Goal: Navigation & Orientation: Find specific page/section

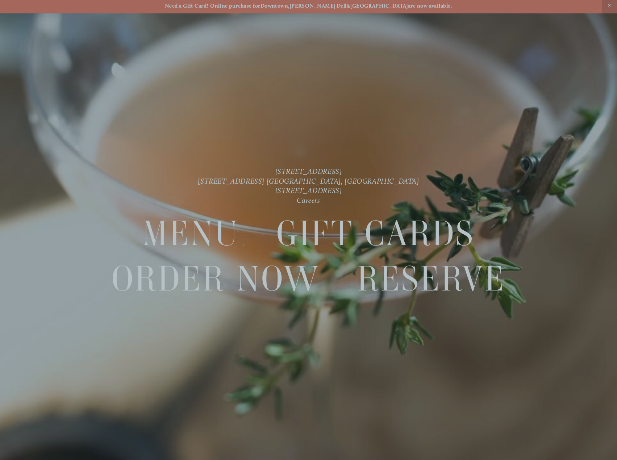
scroll to position [15, 0]
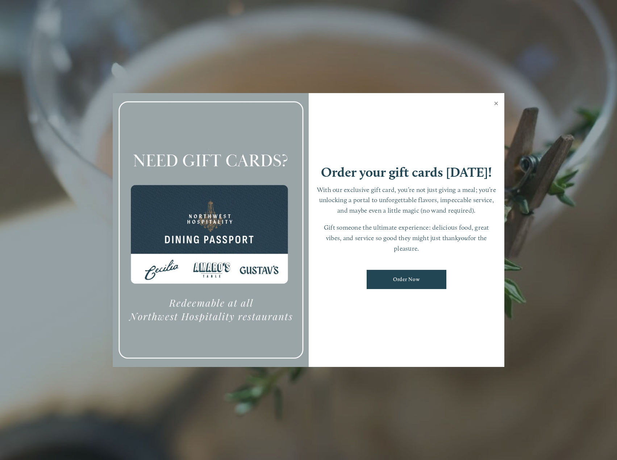
click at [496, 102] on link "Close" at bounding box center [496, 104] width 14 height 20
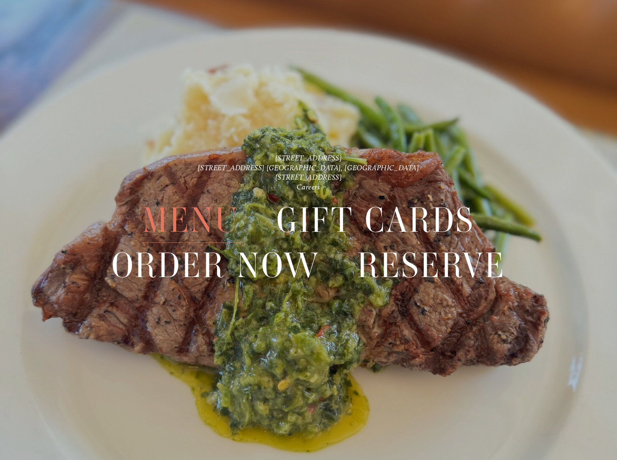
click at [212, 224] on span "Menu" at bounding box center [190, 220] width 97 height 45
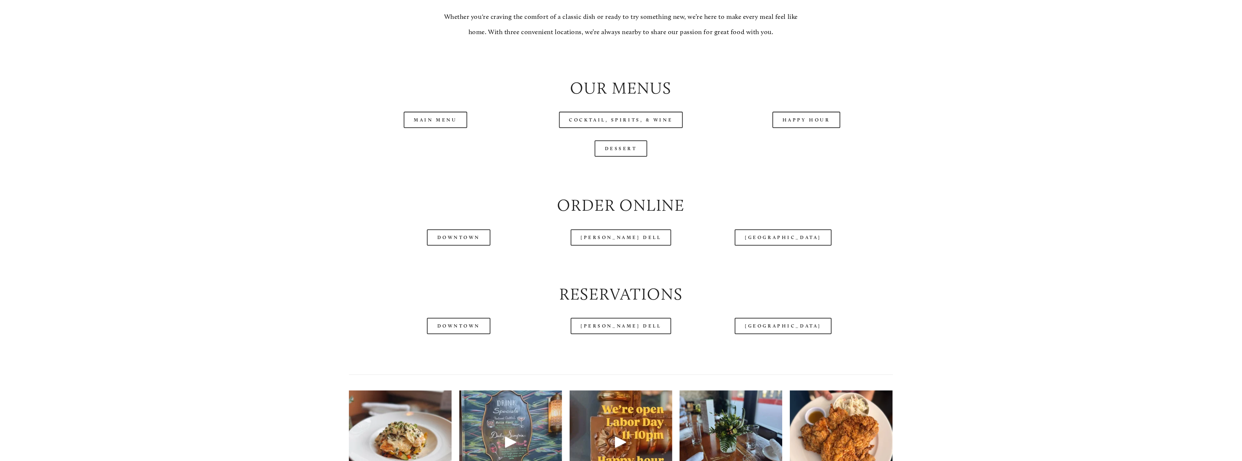
scroll to position [761, 0]
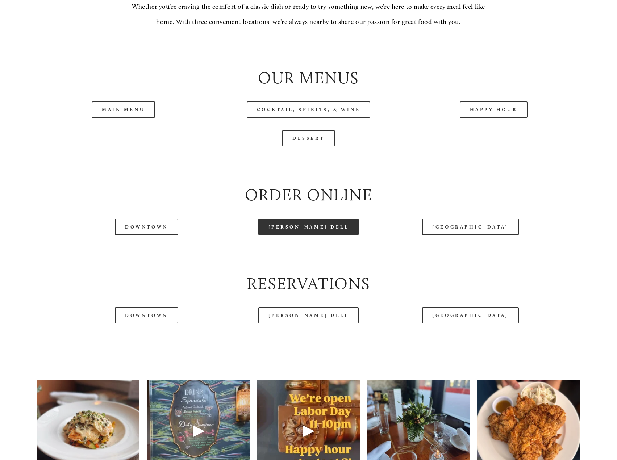
click at [299, 229] on link "[PERSON_NAME] Dell" at bounding box center [308, 227] width 101 height 16
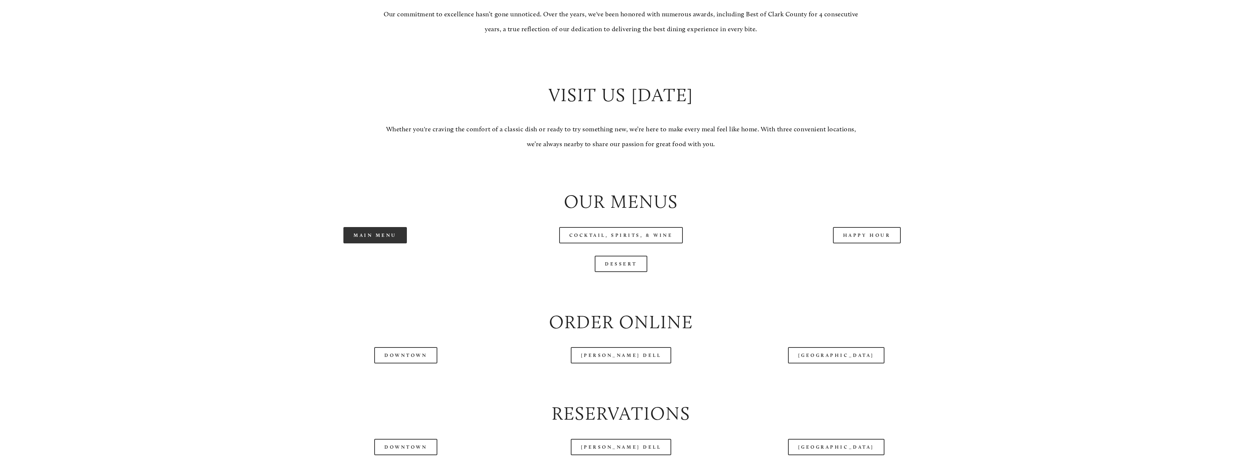
scroll to position [834, 0]
click at [393, 233] on link "Main Menu" at bounding box center [374, 233] width 63 height 16
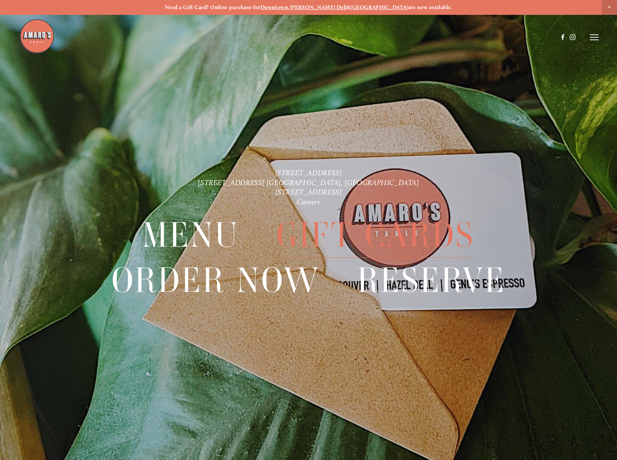
scroll to position [15, 0]
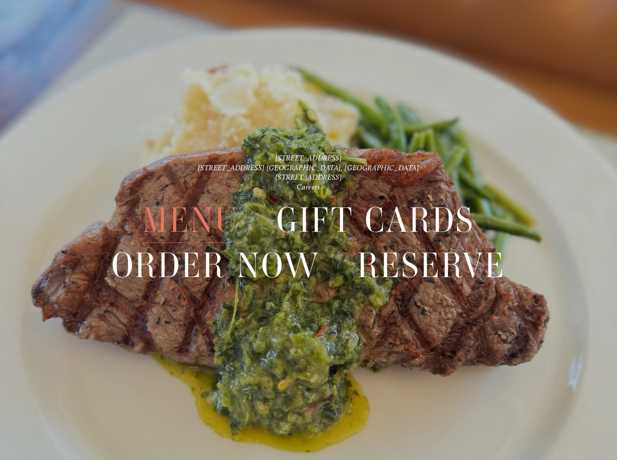
click at [187, 215] on span "Menu" at bounding box center [190, 220] width 97 height 45
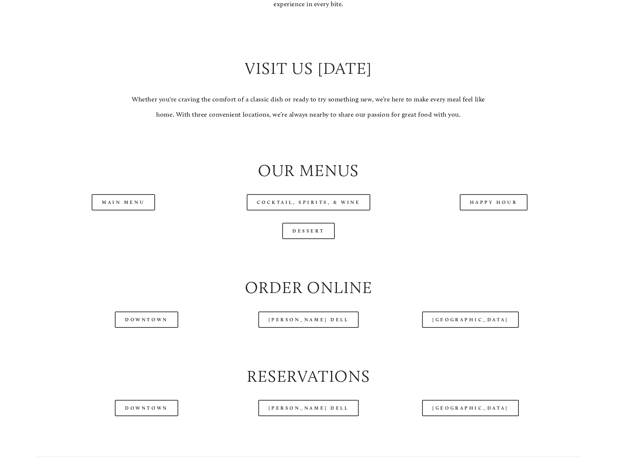
scroll to position [689, 0]
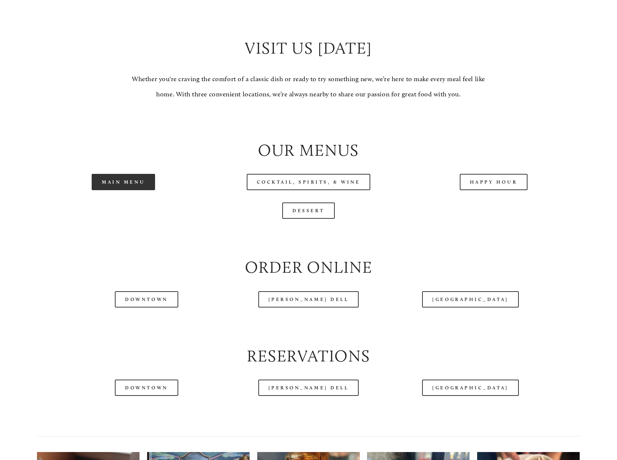
click at [118, 190] on link "Main Menu" at bounding box center [123, 182] width 63 height 16
